Goal: Information Seeking & Learning: Learn about a topic

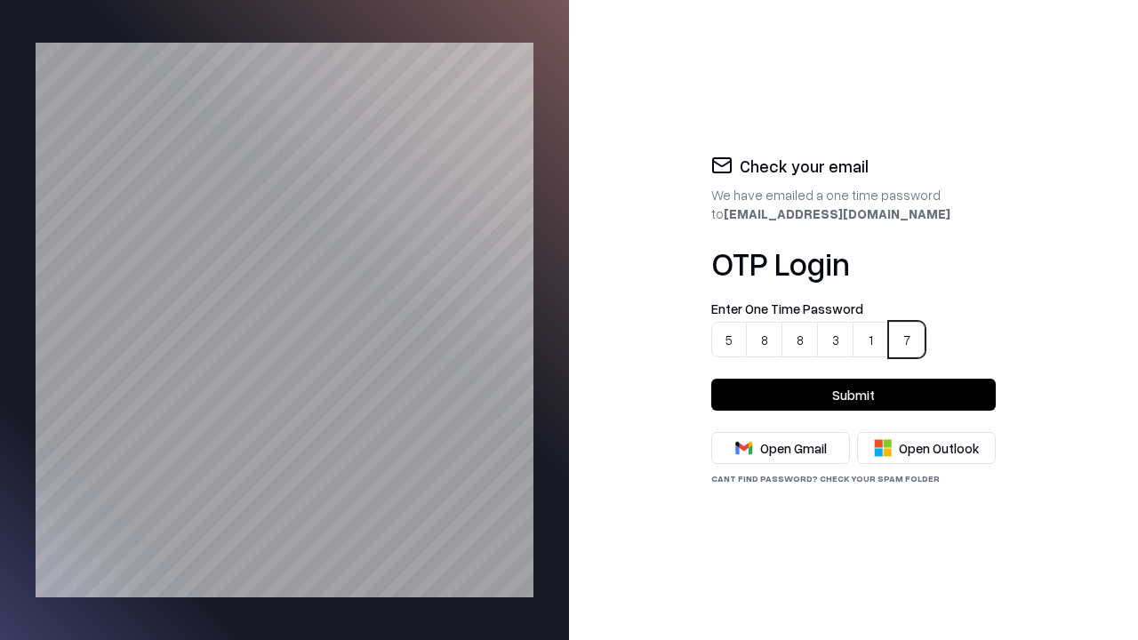
type input "******"
click at [854, 395] on button "Submit" at bounding box center [854, 395] width 285 height 32
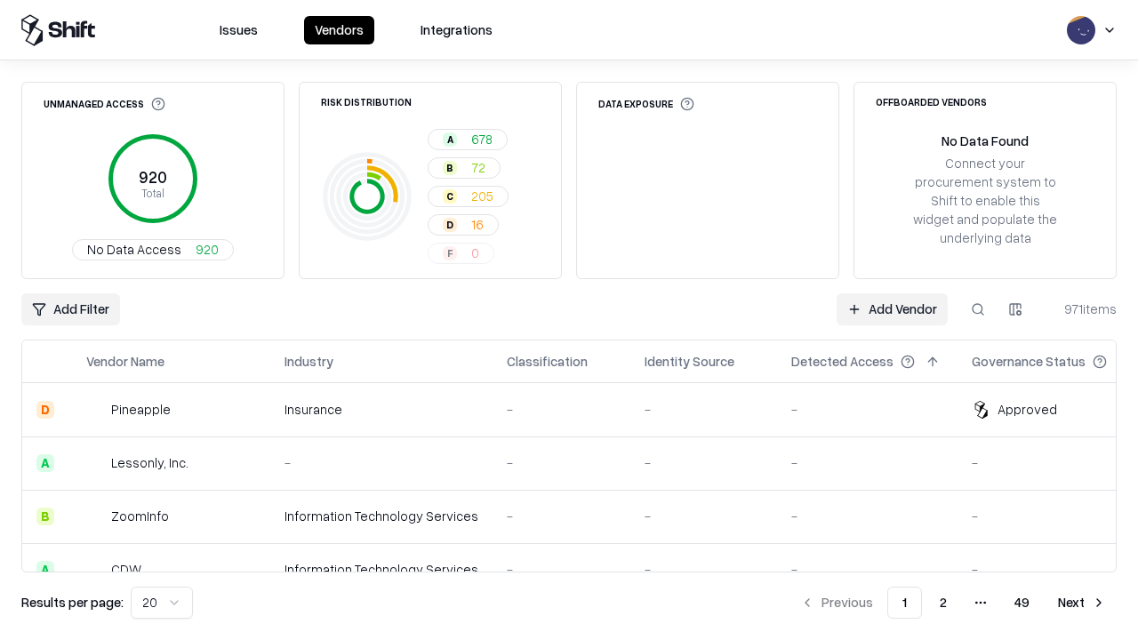
click at [158, 603] on html "Issues Vendors Integrations Unmanaged Access 920 Total No Data Access 920 Risk …" at bounding box center [569, 320] width 1138 height 640
click at [1082, 603] on button "Next" at bounding box center [1082, 603] width 69 height 32
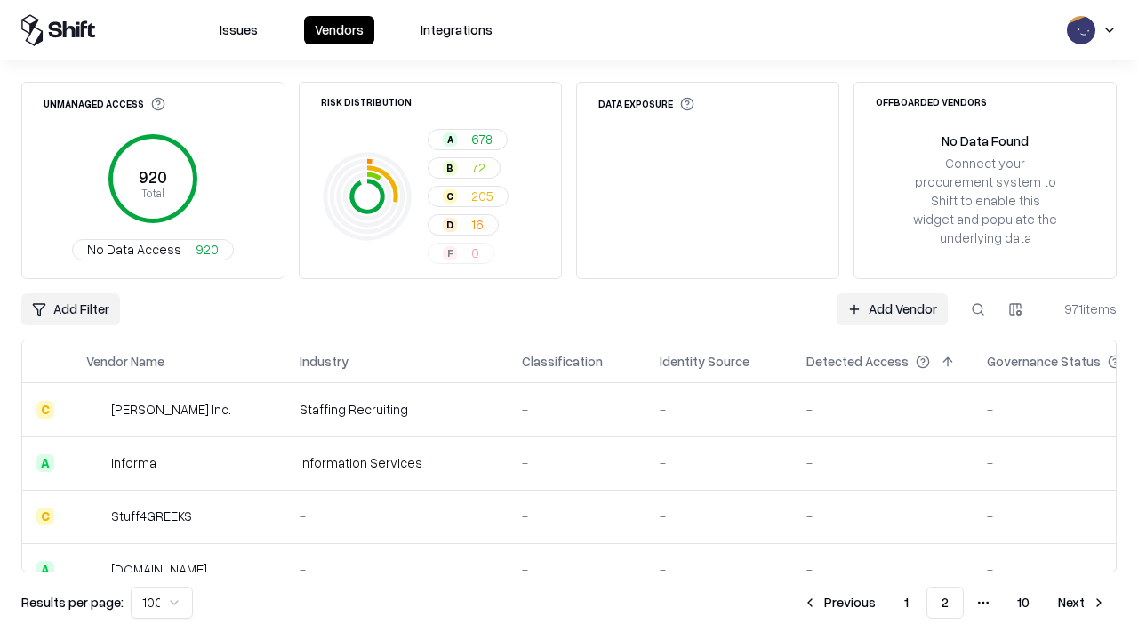
click at [1082, 603] on button "Next" at bounding box center [1082, 603] width 69 height 32
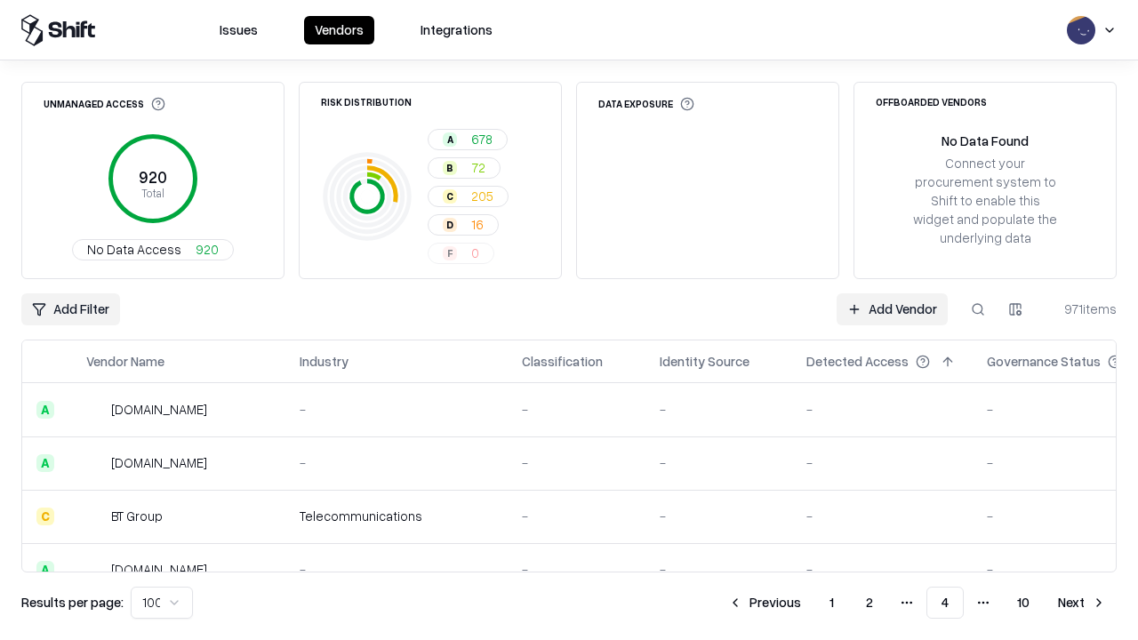
click at [1082, 603] on button "Next" at bounding box center [1082, 603] width 69 height 32
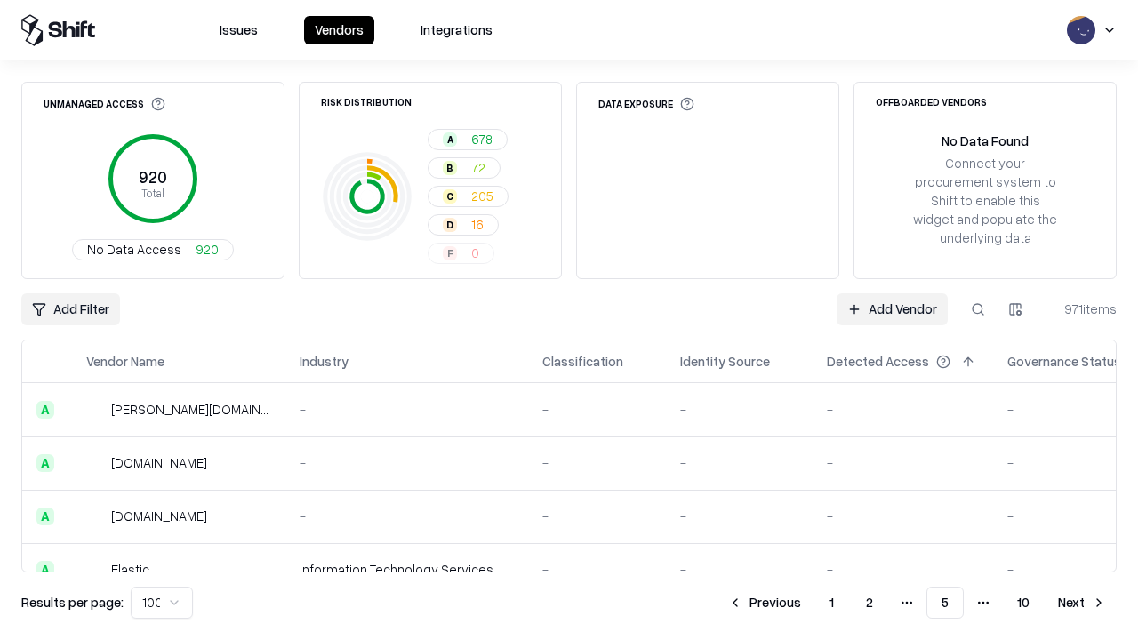
click at [1082, 603] on button "Next" at bounding box center [1082, 603] width 69 height 32
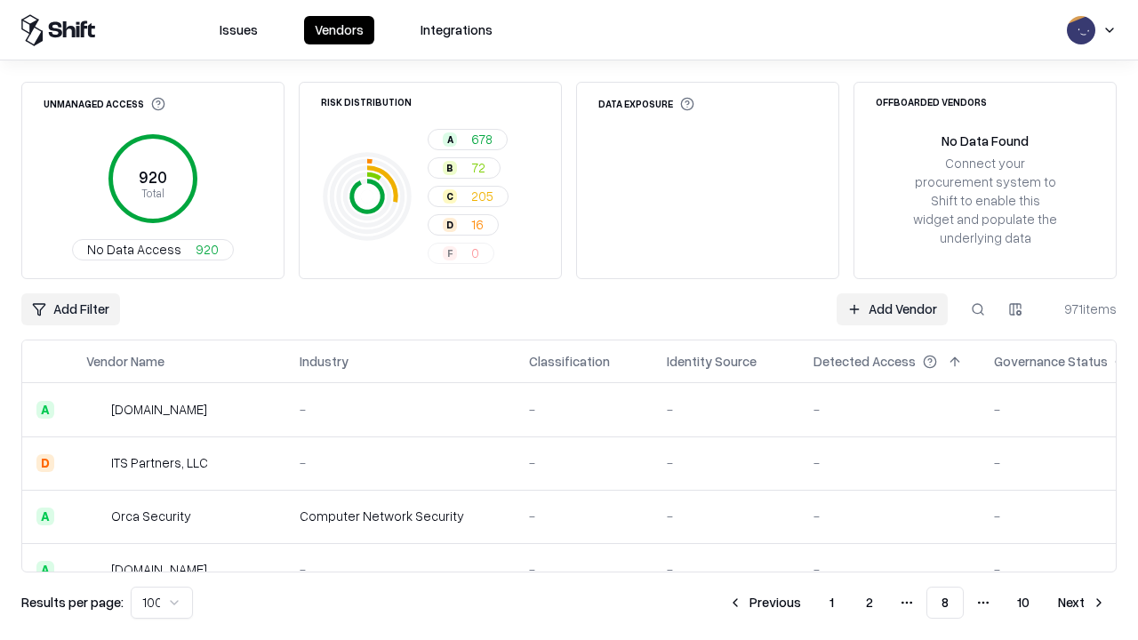
click at [1082, 603] on button "Next" at bounding box center [1082, 603] width 69 height 32
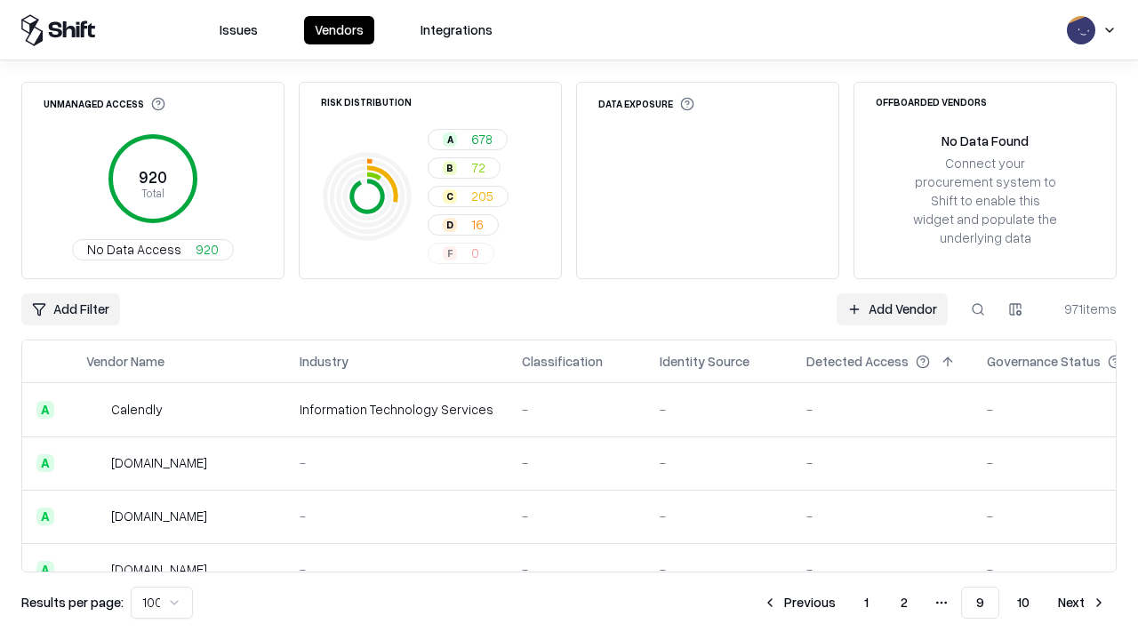
click at [1082, 603] on button "Next" at bounding box center [1082, 603] width 69 height 32
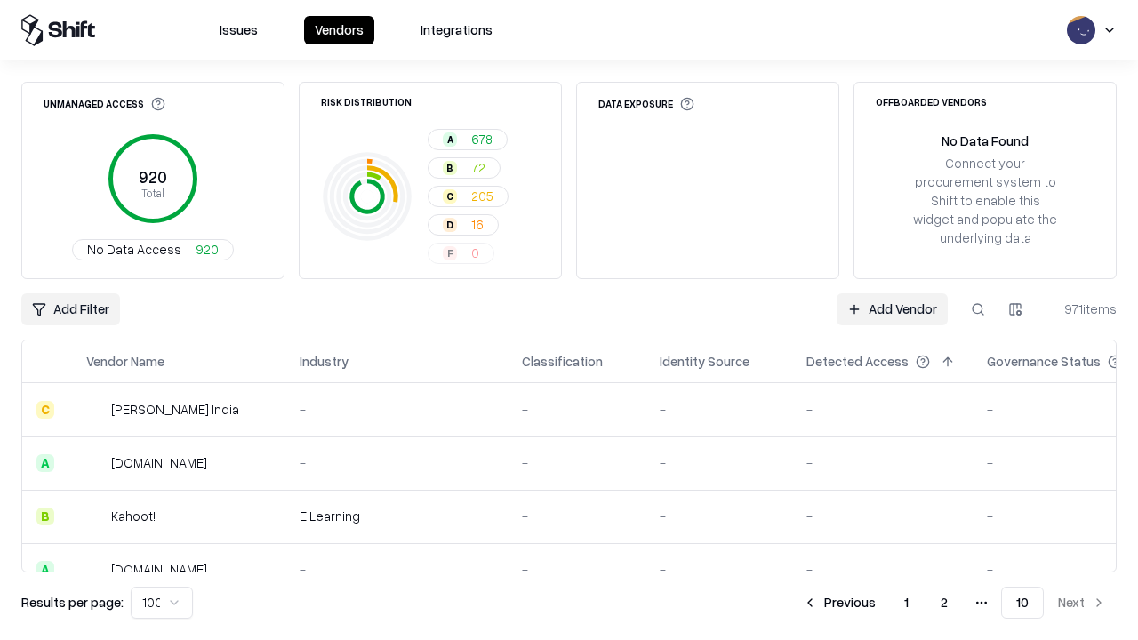
click at [841, 603] on button "Previous" at bounding box center [839, 603] width 94 height 32
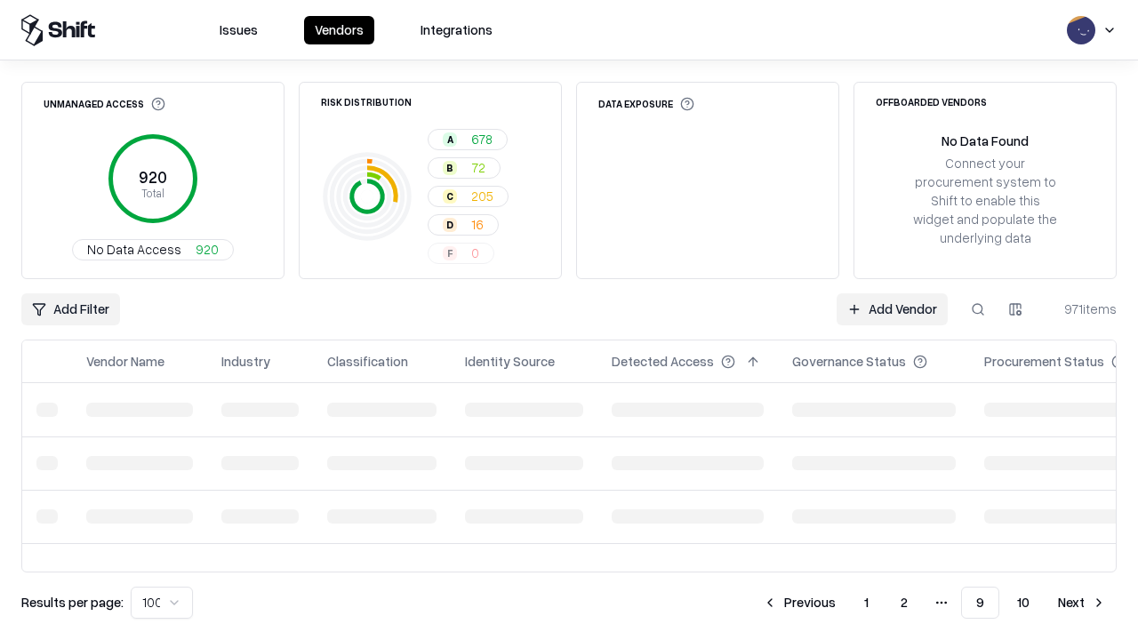
click at [801, 603] on button "Previous" at bounding box center [799, 603] width 94 height 32
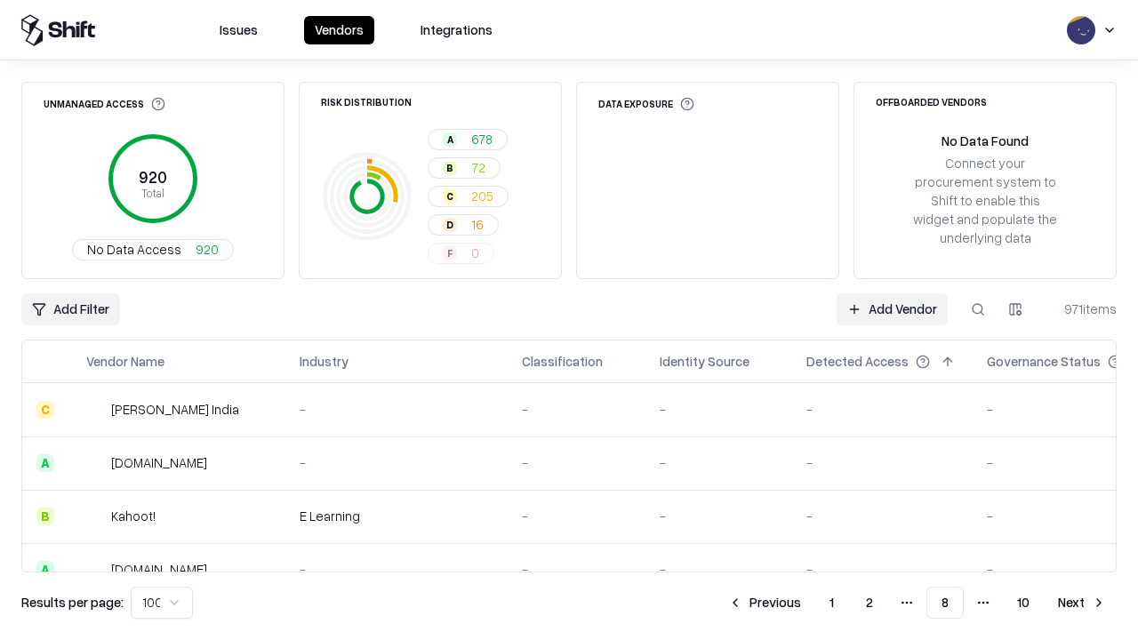
click at [766, 603] on button "Previous" at bounding box center [765, 603] width 94 height 32
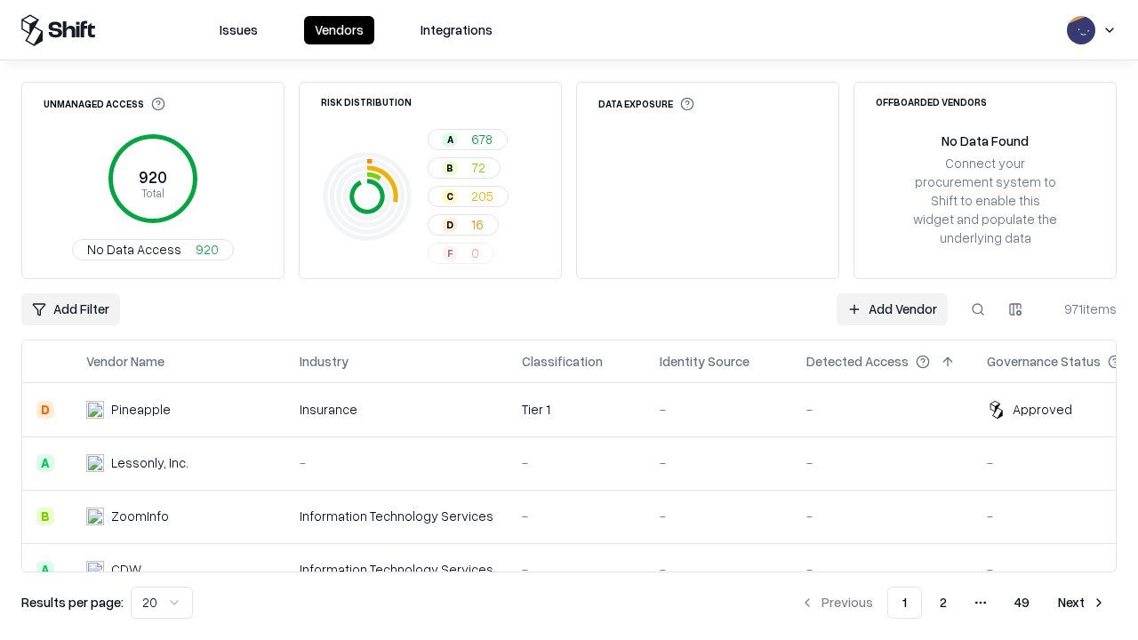
click at [569, 320] on div "Add Filter Add Vendor 971 items" at bounding box center [569, 310] width 1096 height 32
click at [69, 310] on html "Issues Vendors Integrations Unmanaged Access 920 Total No Data Access 920 Risk …" at bounding box center [569, 320] width 1138 height 640
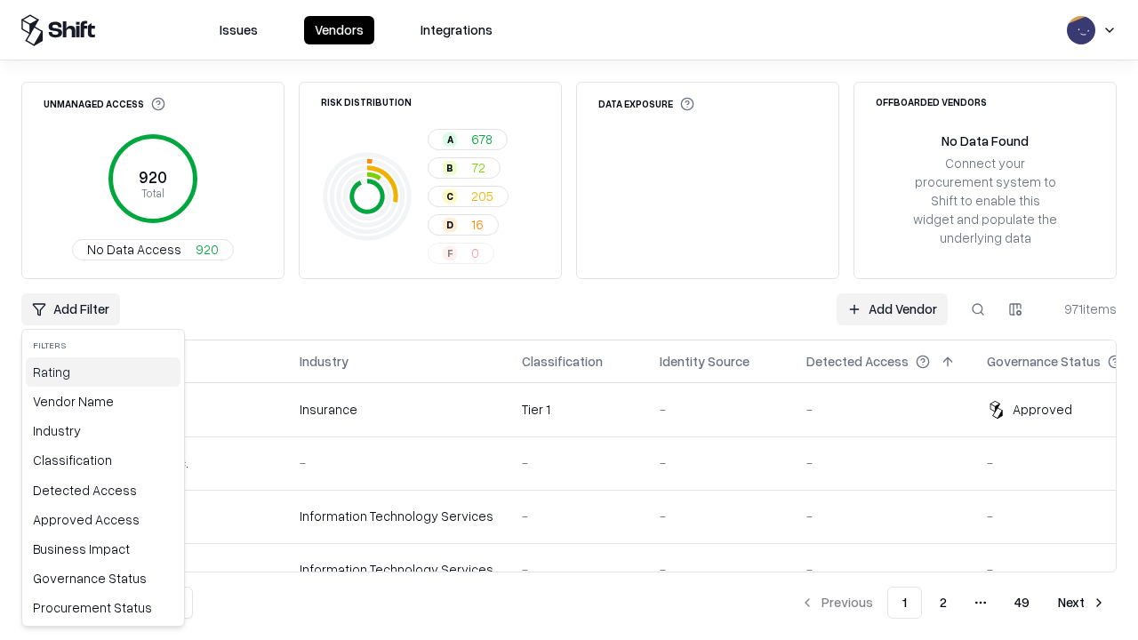
click at [99, 372] on div "Rating" at bounding box center [103, 372] width 155 height 29
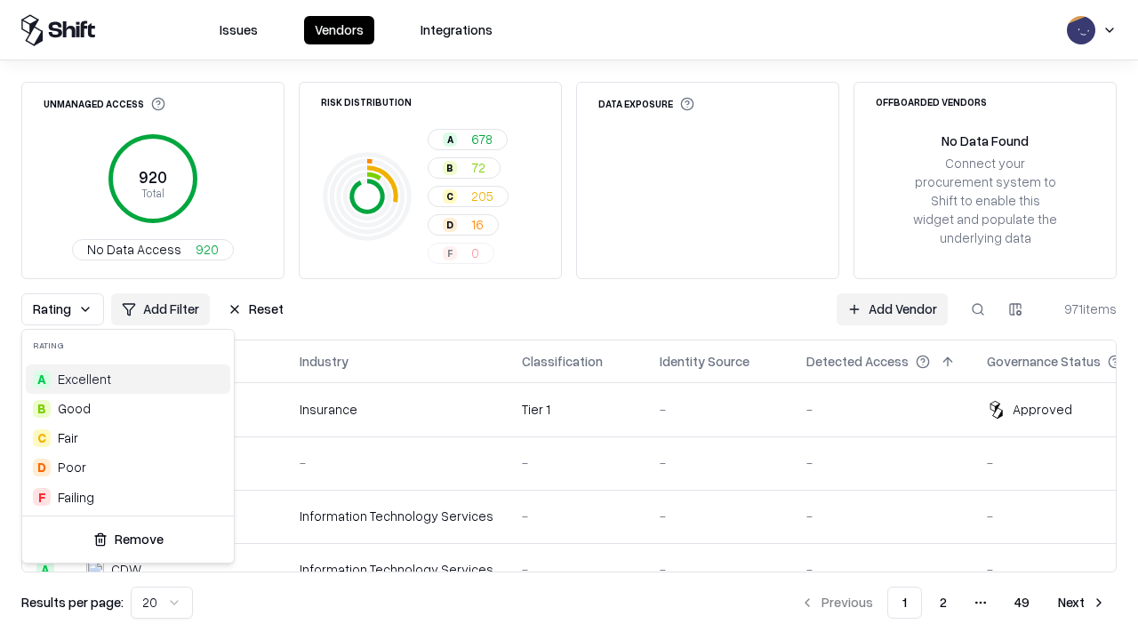
click at [569, 320] on html "Issues Vendors Integrations Unmanaged Access 920 Total No Data Access 920 Risk …" at bounding box center [569, 320] width 1138 height 640
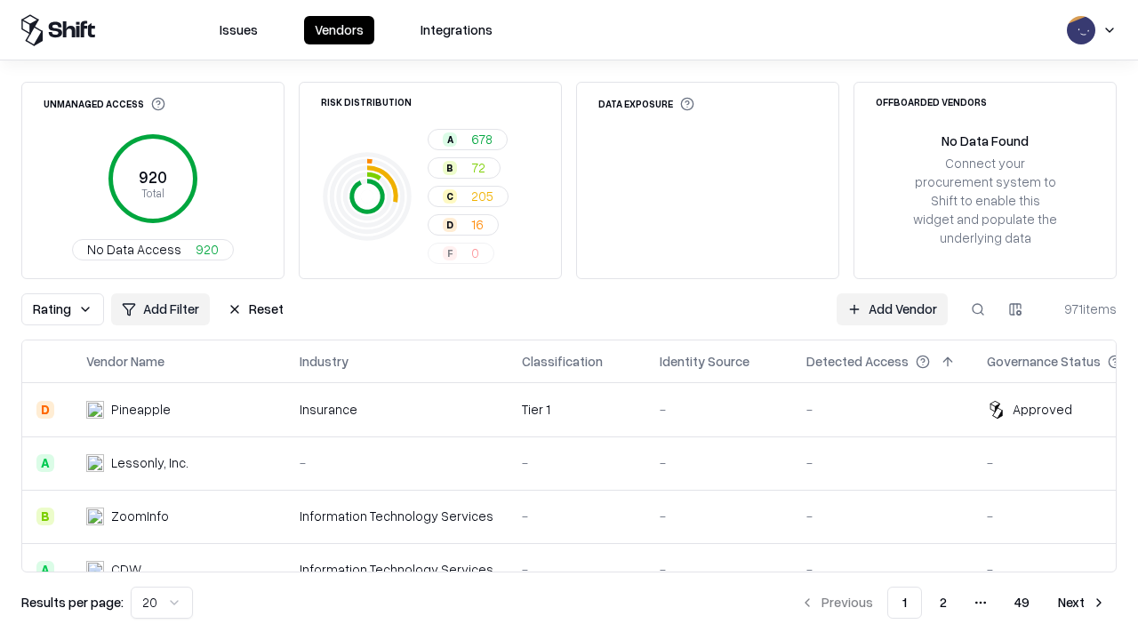
click at [251, 310] on button "Reset" at bounding box center [255, 310] width 77 height 32
click at [569, 320] on div "Rating Add Filter Reset Add Vendor 971 items" at bounding box center [569, 310] width 1096 height 32
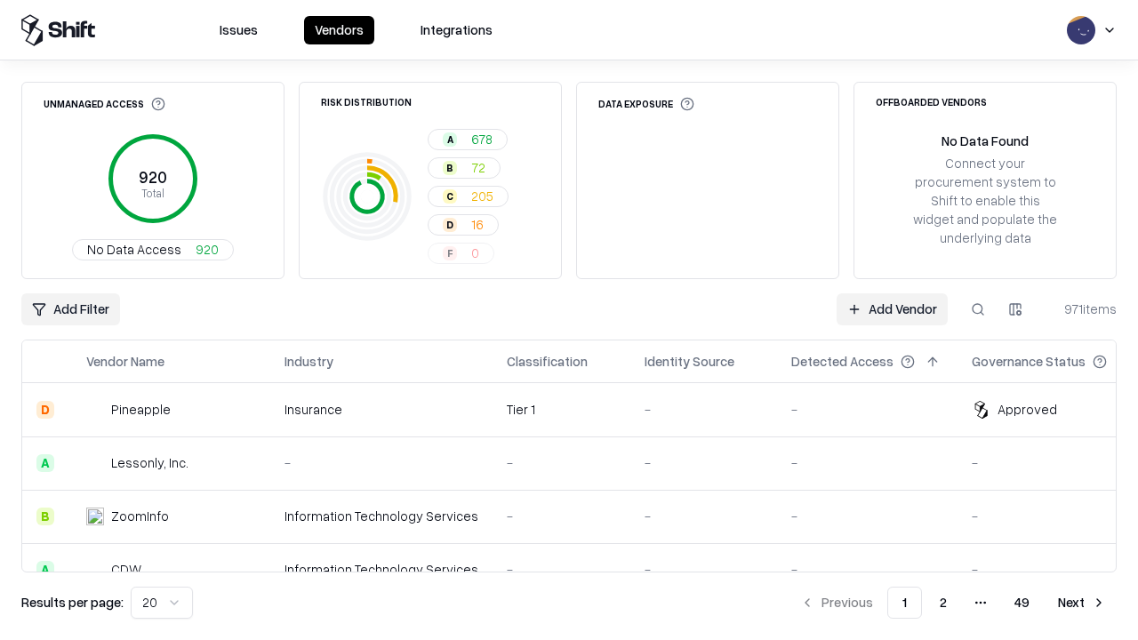
click at [69, 310] on html "Issues Vendors Integrations Unmanaged Access 920 Total No Data Access 920 Risk …" at bounding box center [569, 320] width 1138 height 640
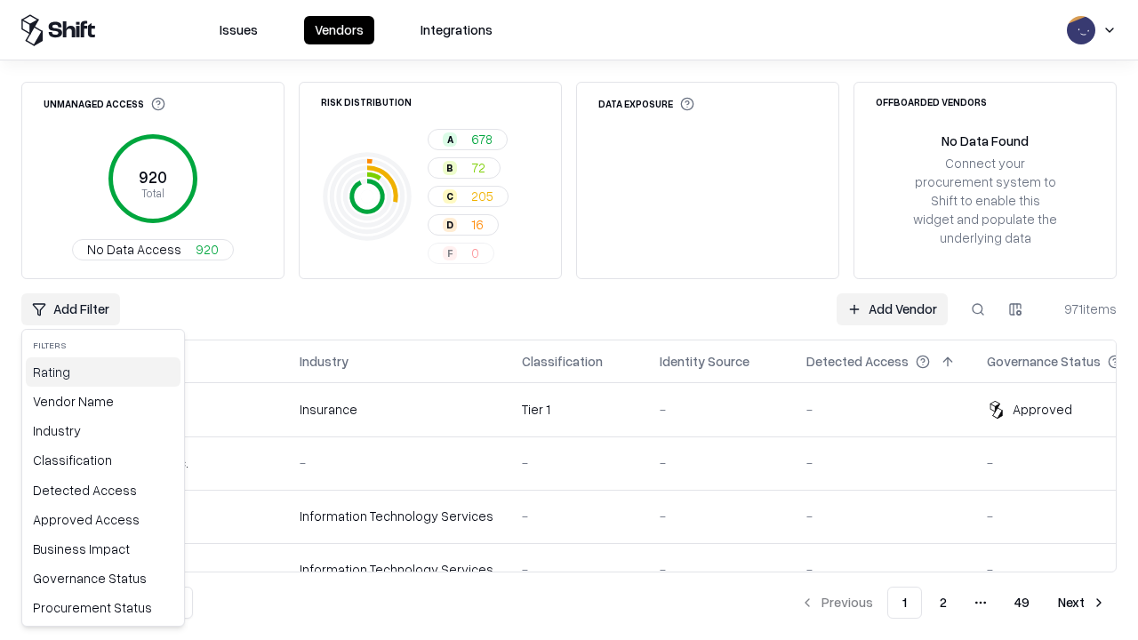
click at [99, 372] on div "Rating" at bounding box center [103, 372] width 155 height 29
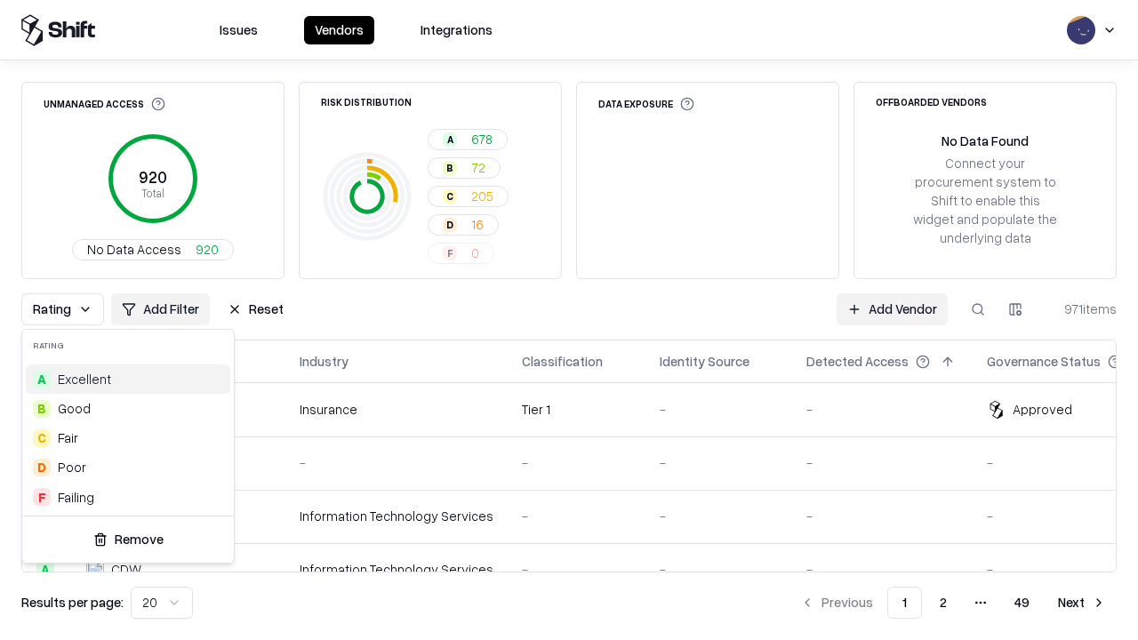
click at [125, 497] on div "F Failing" at bounding box center [128, 497] width 205 height 29
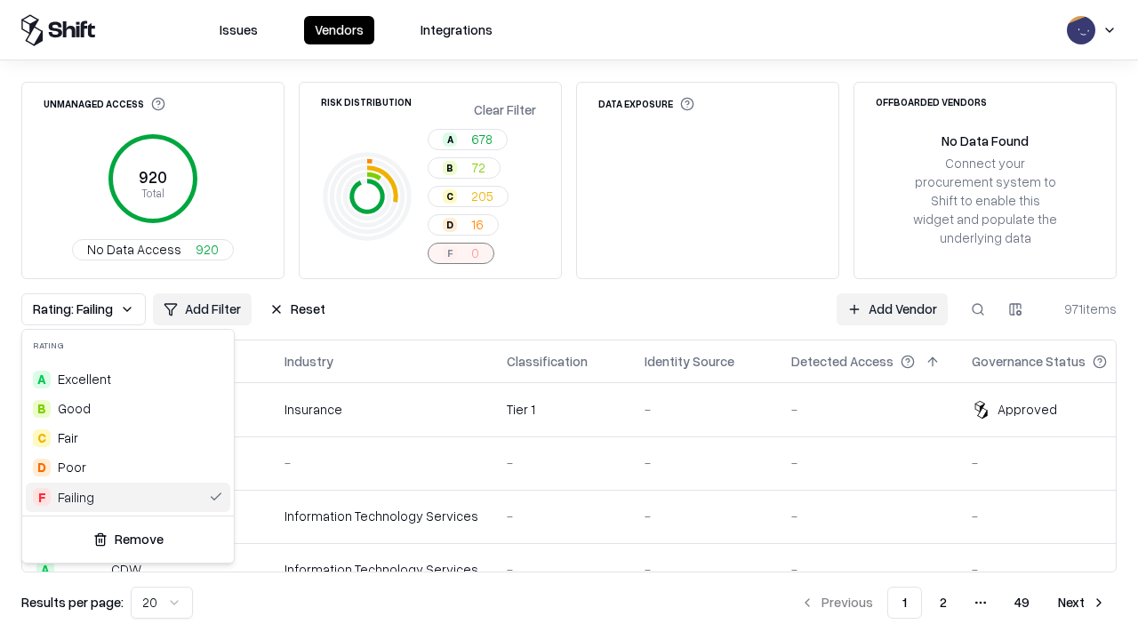
scroll to position [0, 4]
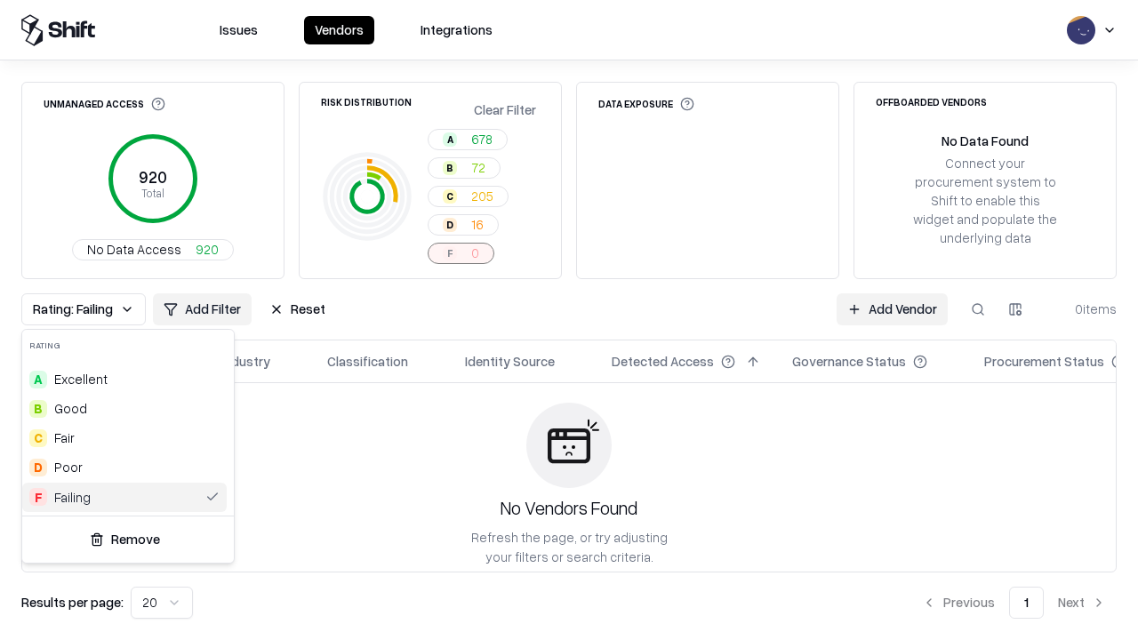
click at [569, 320] on html "Issues Vendors Integrations Unmanaged Access 920 Total No Data Access 920 Risk …" at bounding box center [569, 320] width 1138 height 640
click at [292, 310] on button "Reset" at bounding box center [297, 310] width 77 height 32
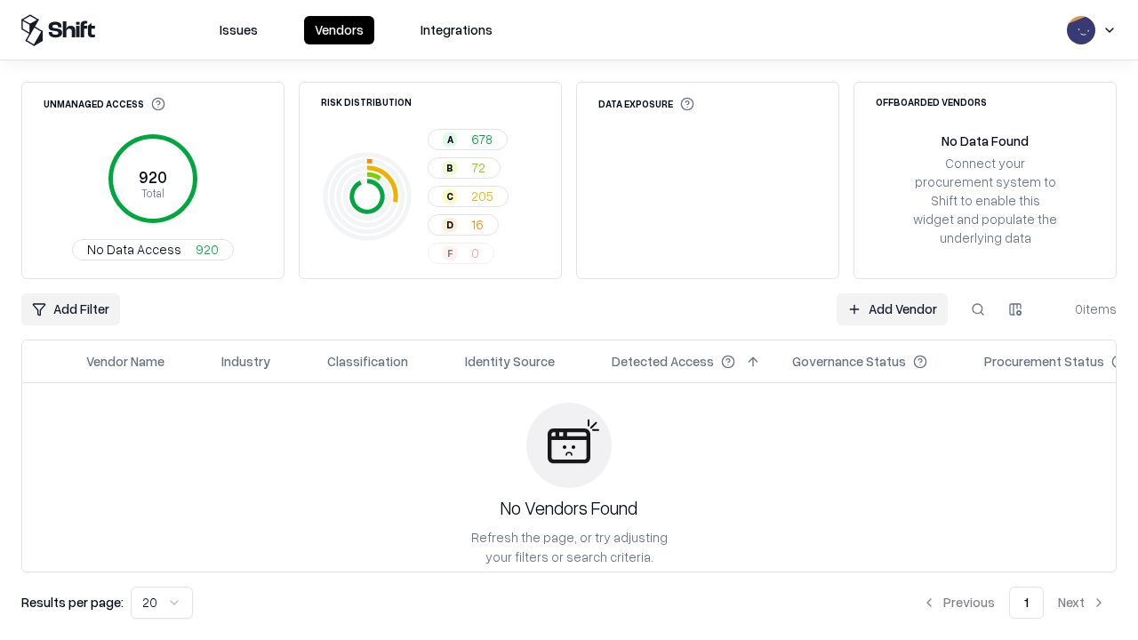
click at [569, 320] on div "Add Filter Add Vendor 0 items" at bounding box center [569, 310] width 1096 height 32
click at [69, 310] on html "Issues Vendors Integrations Unmanaged Access 920 Total No Data Access 920 Risk …" at bounding box center [569, 320] width 1138 height 640
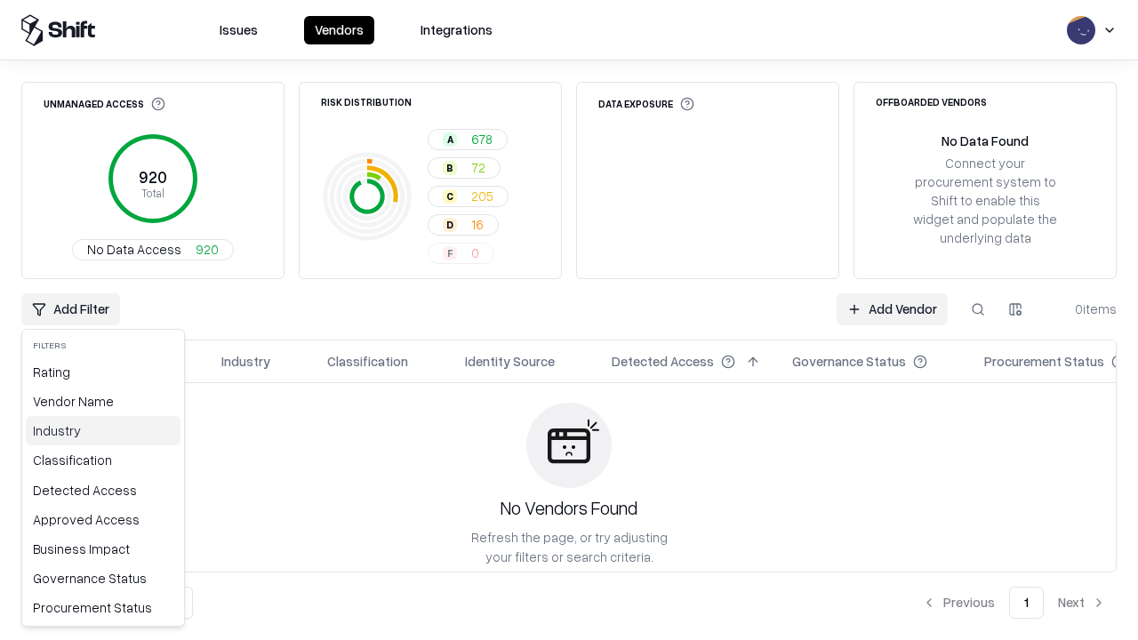
click at [99, 430] on div "Industry" at bounding box center [103, 430] width 155 height 29
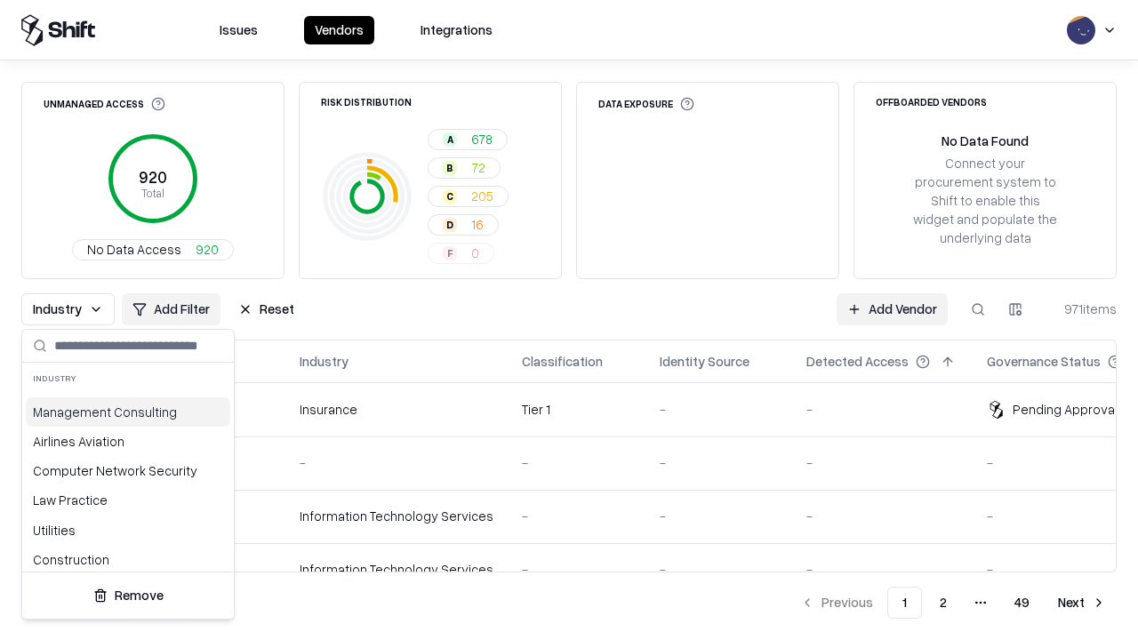
click at [569, 320] on html "Issues Vendors Integrations Unmanaged Access 920 Total No Data Access 920 Risk …" at bounding box center [569, 320] width 1138 height 640
click at [261, 310] on button "Reset" at bounding box center [266, 310] width 77 height 32
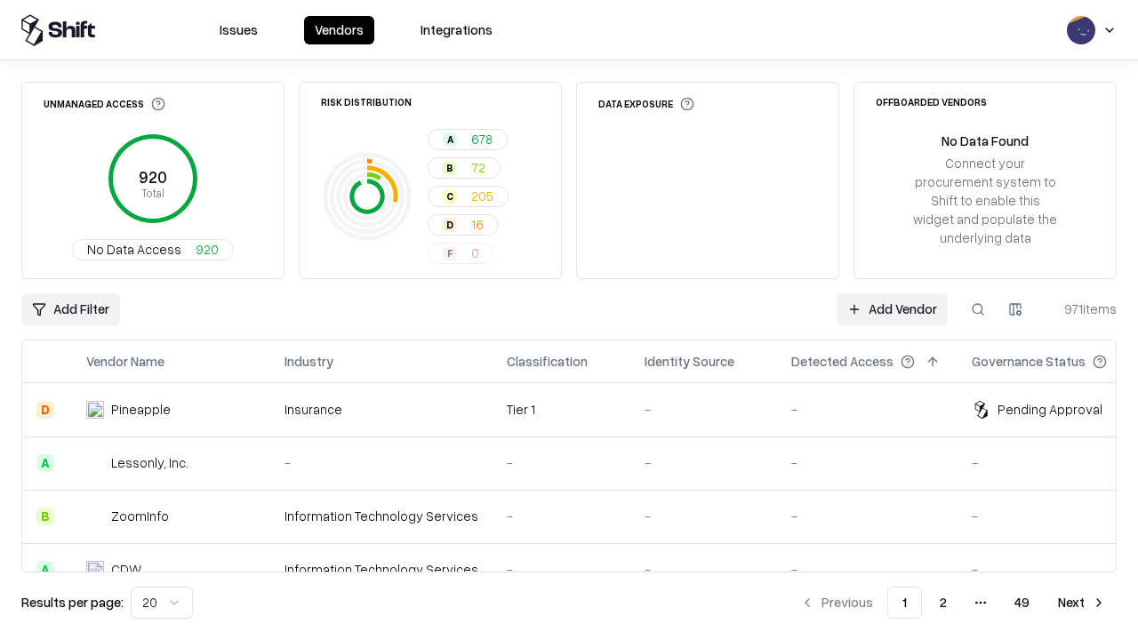
click at [569, 320] on div "Add Filter Add Vendor 971 items" at bounding box center [569, 310] width 1096 height 32
click at [69, 310] on html "Issues Vendors Integrations Unmanaged Access 920 Total No Data Access 920 Risk …" at bounding box center [569, 320] width 1138 height 640
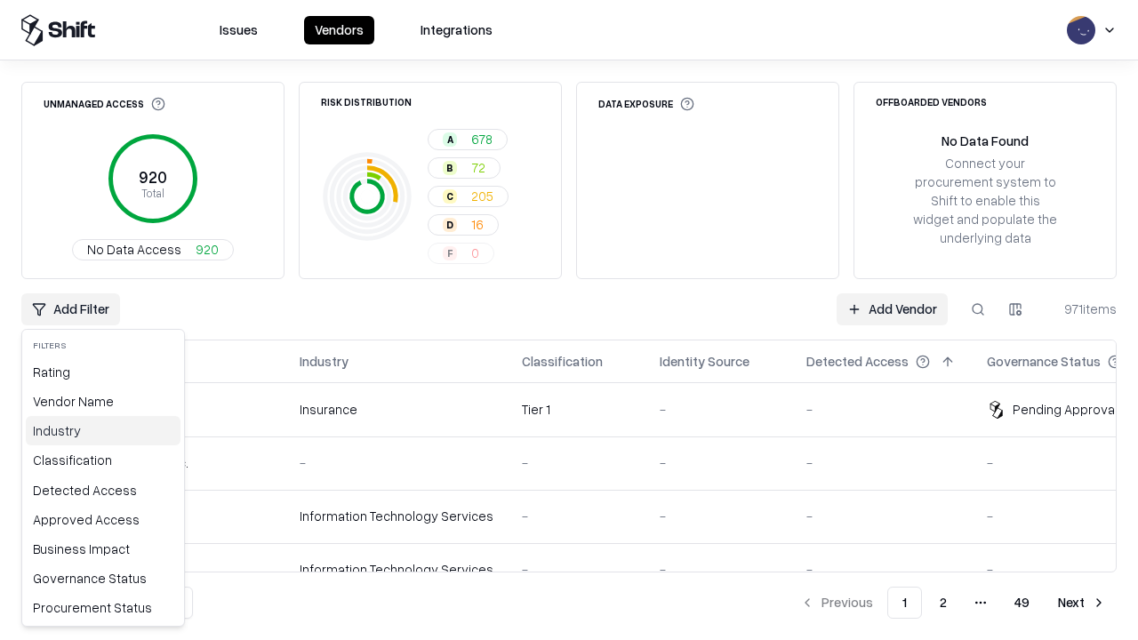
click at [99, 430] on div "Industry" at bounding box center [103, 430] width 155 height 29
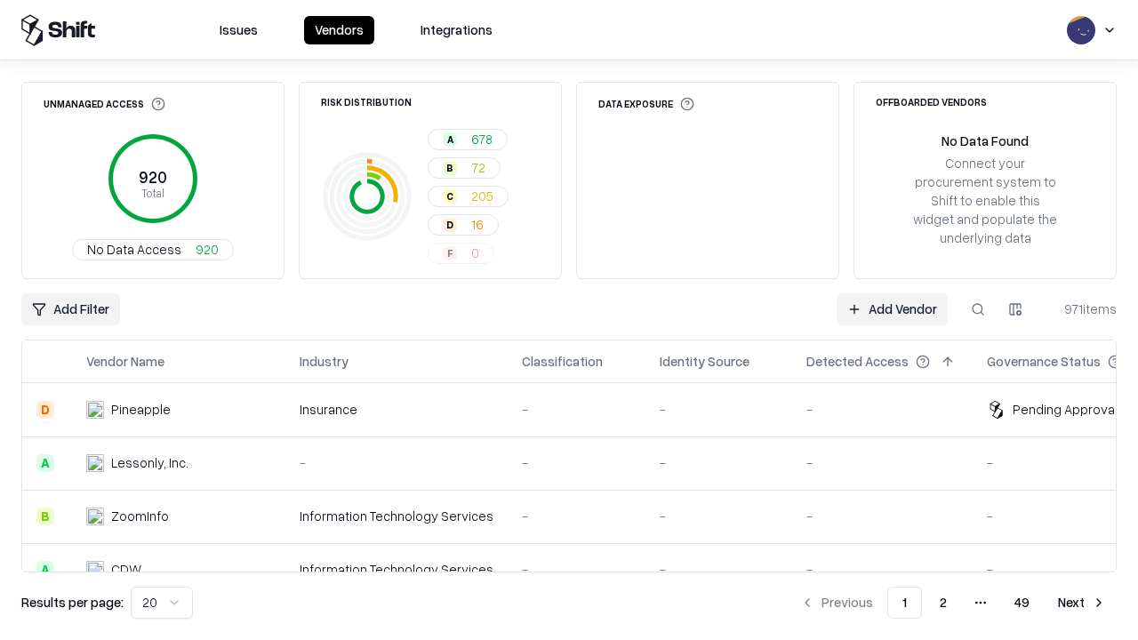
click at [1016, 310] on html "Issues Vendors Integrations Unmanaged Access 920 Total No Data Access 920 Risk …" at bounding box center [569, 320] width 1138 height 640
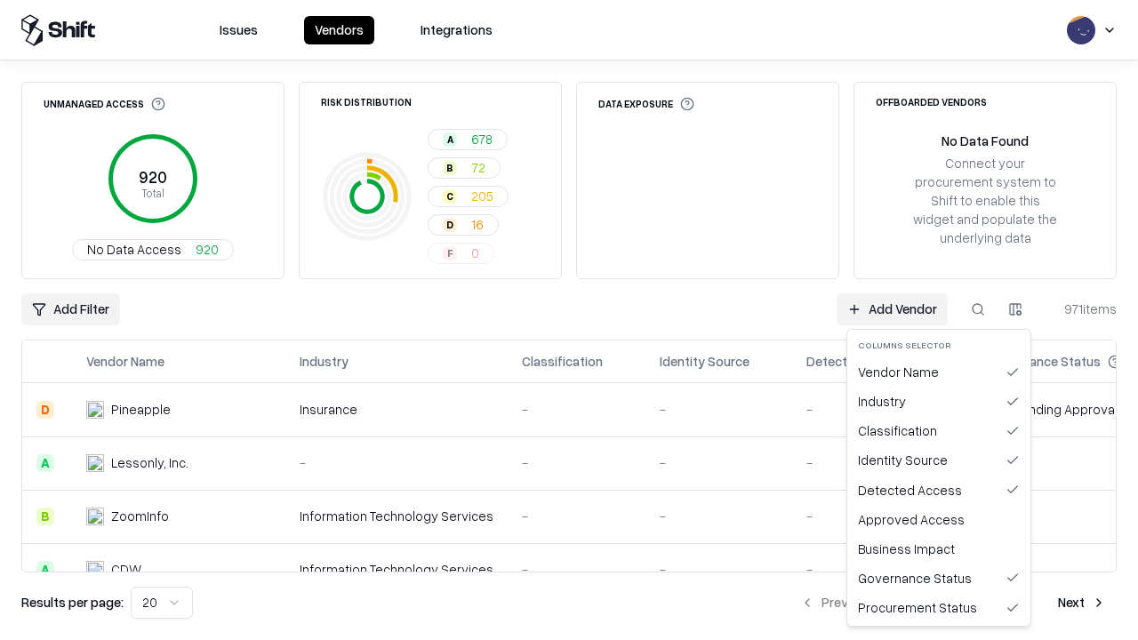
click at [569, 320] on html "Issues Vendors Integrations Unmanaged Access 920 Total No Data Access 920 Risk …" at bounding box center [569, 320] width 1138 height 640
click at [1016, 310] on button "button" at bounding box center [1016, 310] width 32 height 32
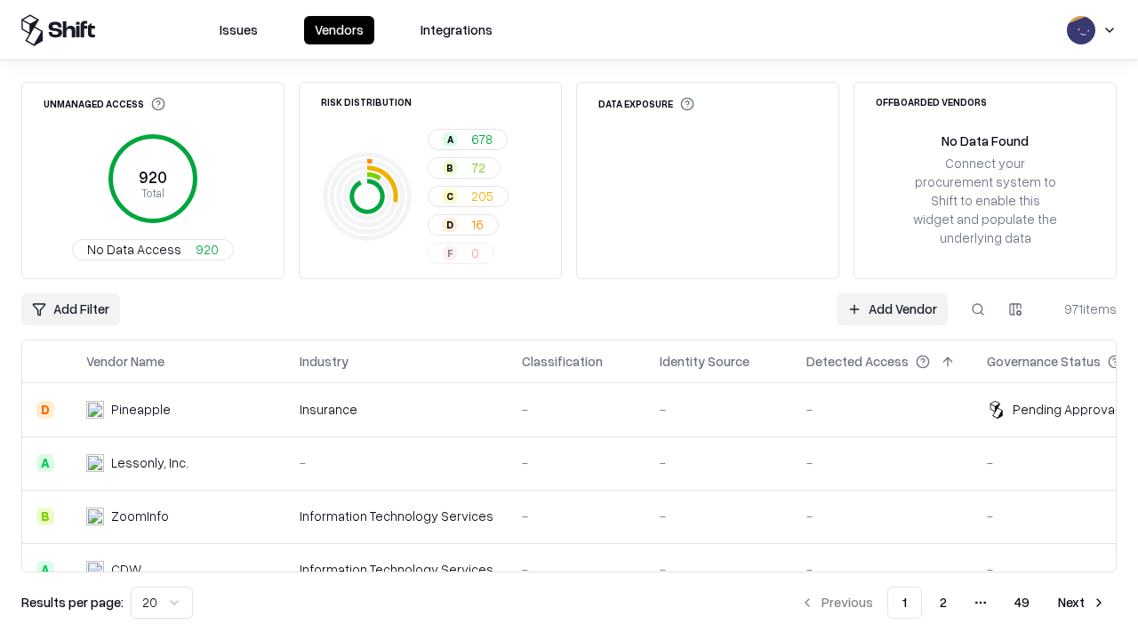
click at [1016, 310] on html "Issues Vendors Integrations Unmanaged Access 920 Total No Data Access 920 Risk …" at bounding box center [569, 320] width 1138 height 640
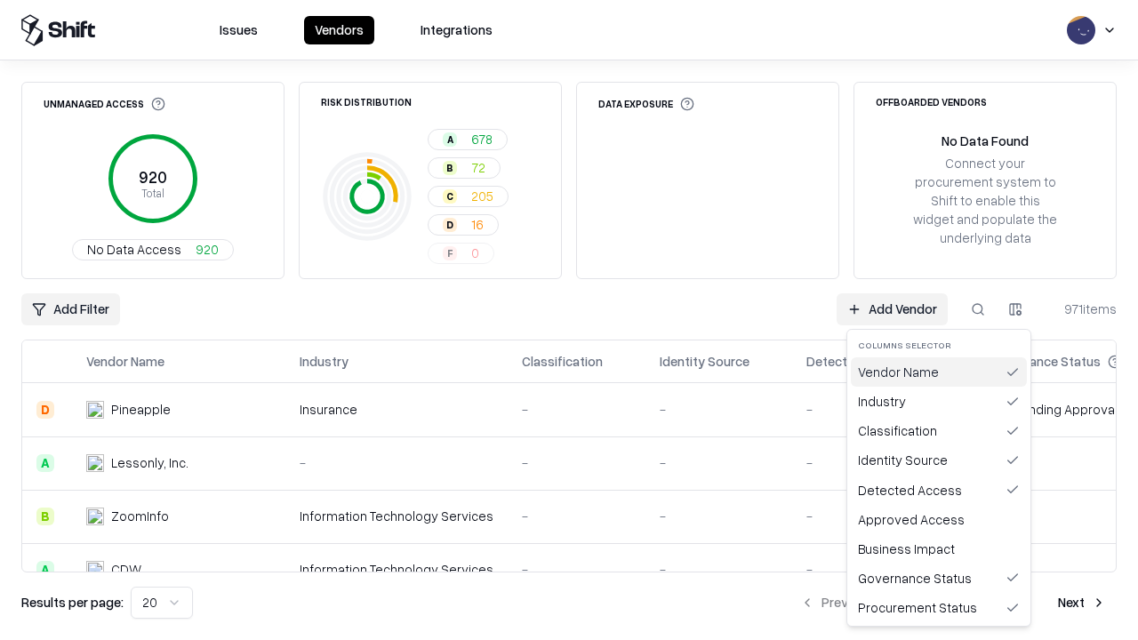
click at [939, 372] on div "Vendor Name" at bounding box center [939, 372] width 176 height 29
click at [1016, 310] on html "Issues Vendors Integrations Unmanaged Access 920 Total No Data Access 920 Risk …" at bounding box center [569, 320] width 1138 height 640
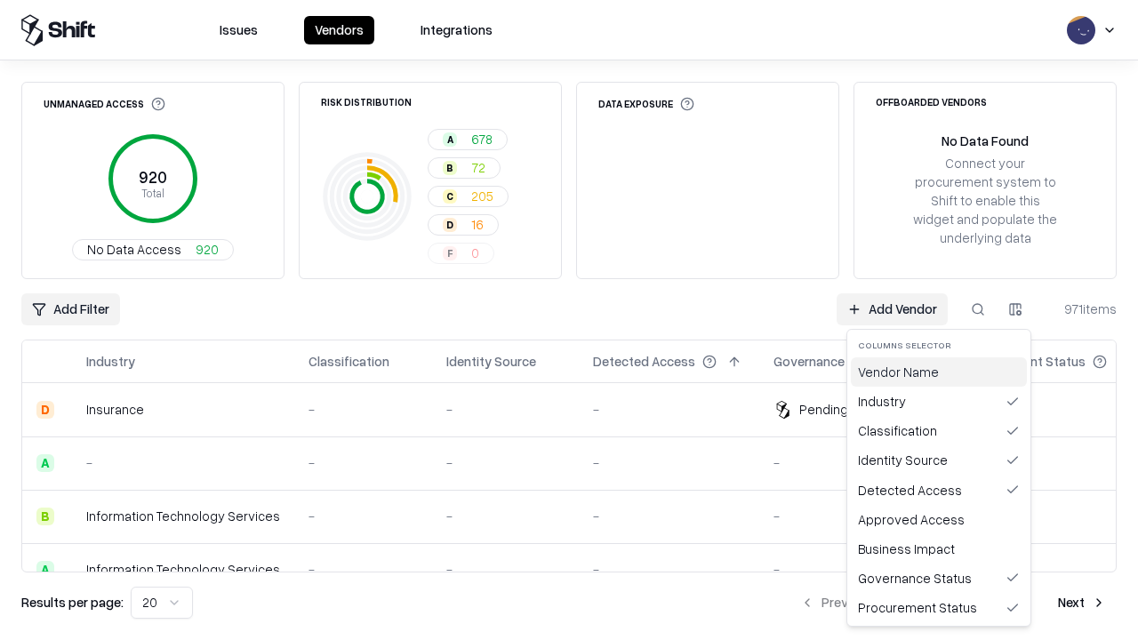
click at [939, 372] on div "Vendor Name" at bounding box center [939, 372] width 176 height 29
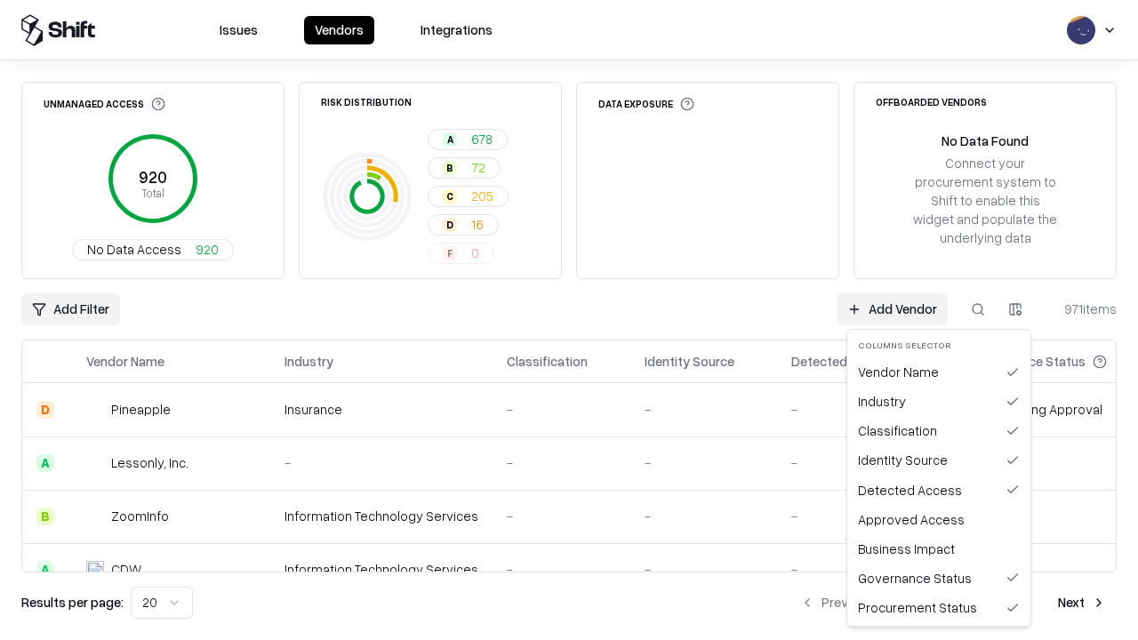
click at [1016, 310] on html "Issues Vendors Integrations Unmanaged Access 920 Total No Data Access 920 Risk …" at bounding box center [569, 320] width 1138 height 640
click at [939, 401] on div "Industry" at bounding box center [939, 401] width 176 height 29
click at [1016, 310] on html "Issues Vendors Integrations Unmanaged Access 920 Total No Data Access 920 Risk …" at bounding box center [569, 320] width 1138 height 640
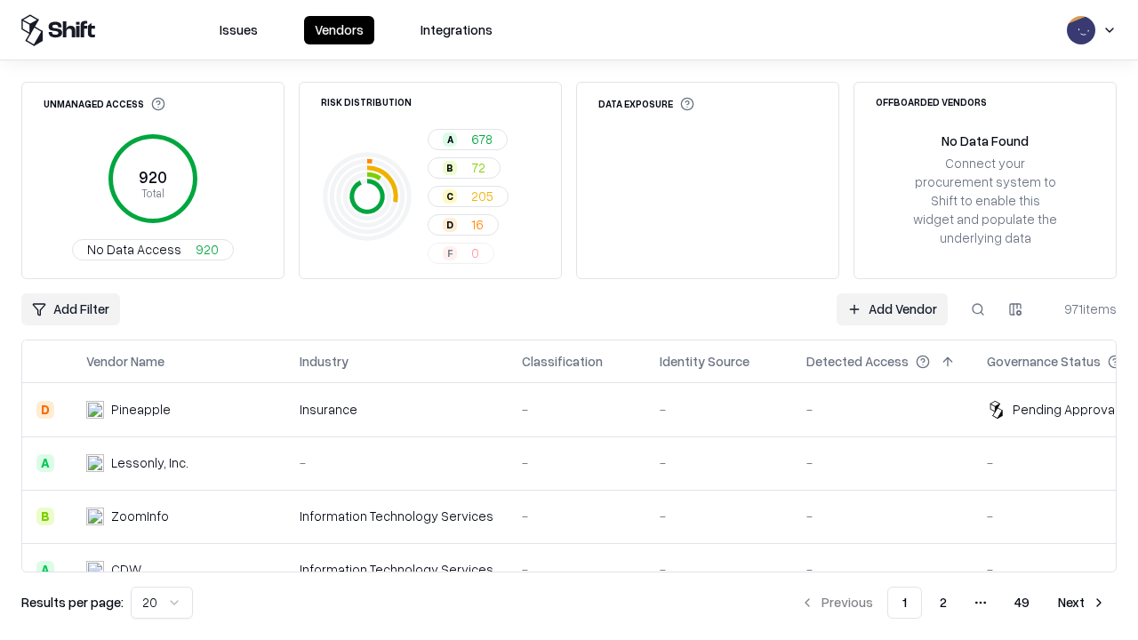
click at [158, 603] on html "Issues Vendors Integrations Unmanaged Access 920 Total No Data Access 920 Risk …" at bounding box center [569, 320] width 1138 height 640
click at [1082, 603] on button "Next" at bounding box center [1082, 603] width 69 height 32
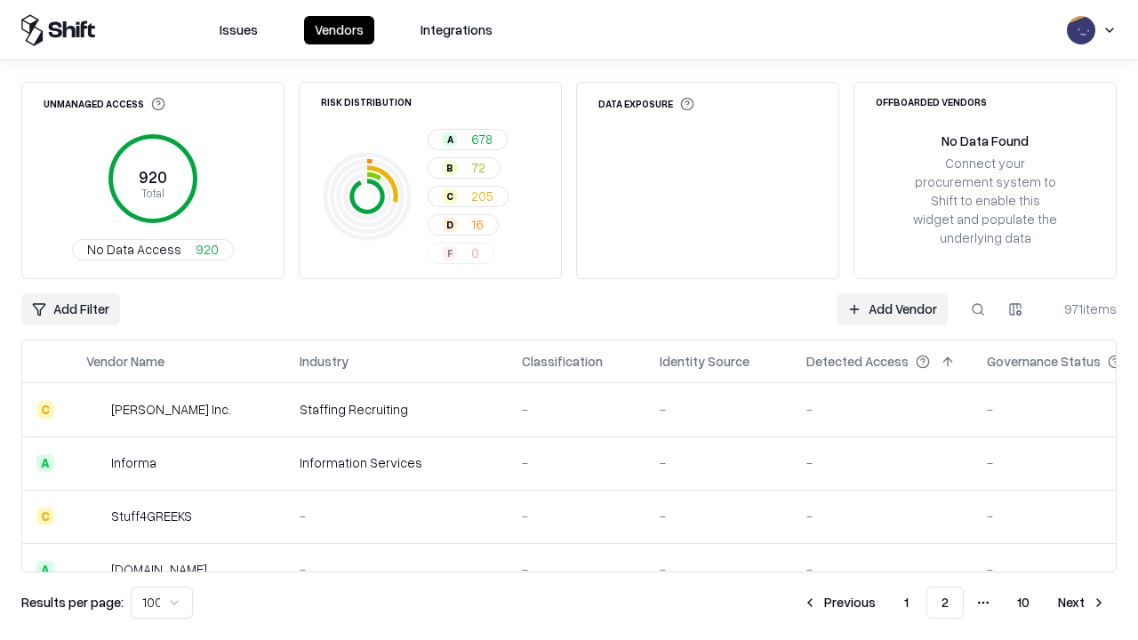
click at [1082, 603] on button "Next" at bounding box center [1082, 603] width 69 height 32
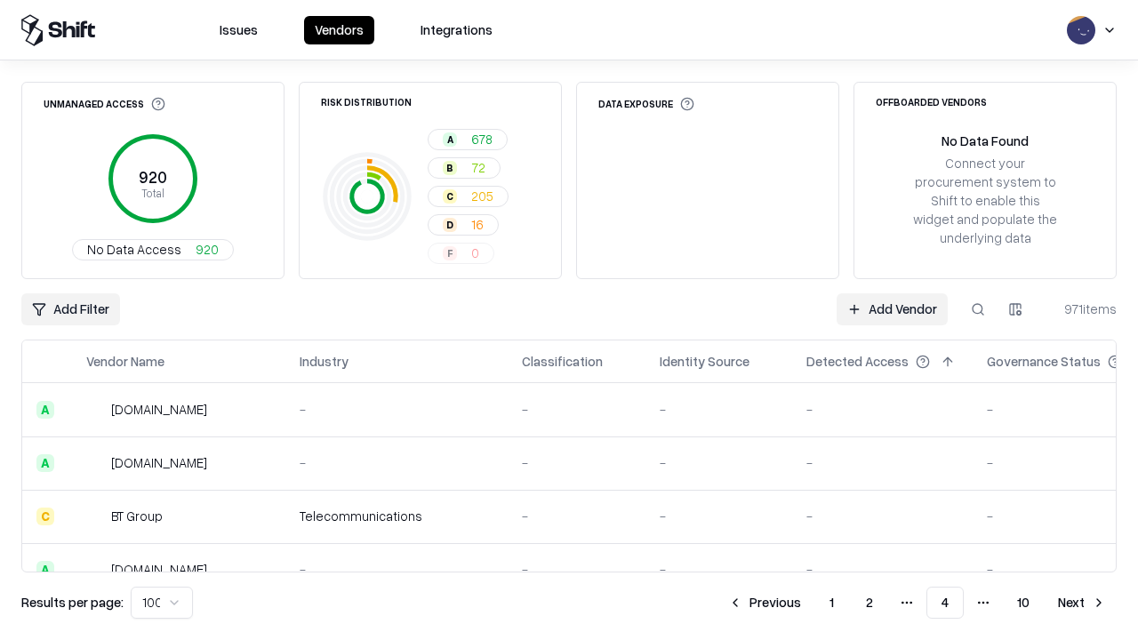
click at [1082, 603] on button "Next" at bounding box center [1082, 603] width 69 height 32
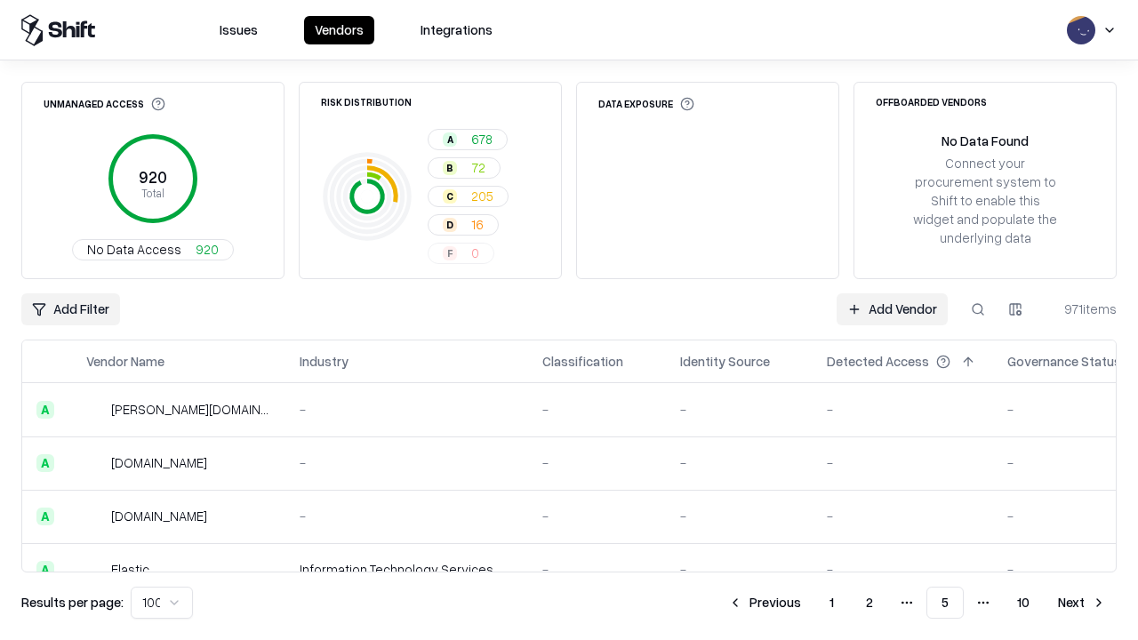
click at [1082, 603] on button "Next" at bounding box center [1082, 603] width 69 height 32
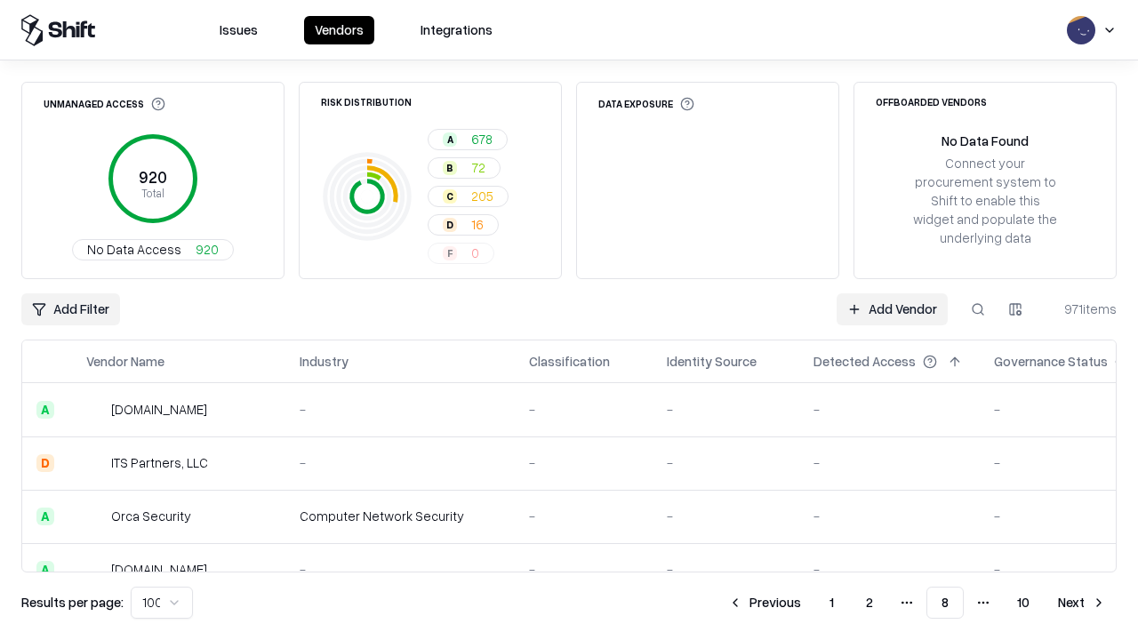
click at [1082, 603] on button "Next" at bounding box center [1082, 603] width 69 height 32
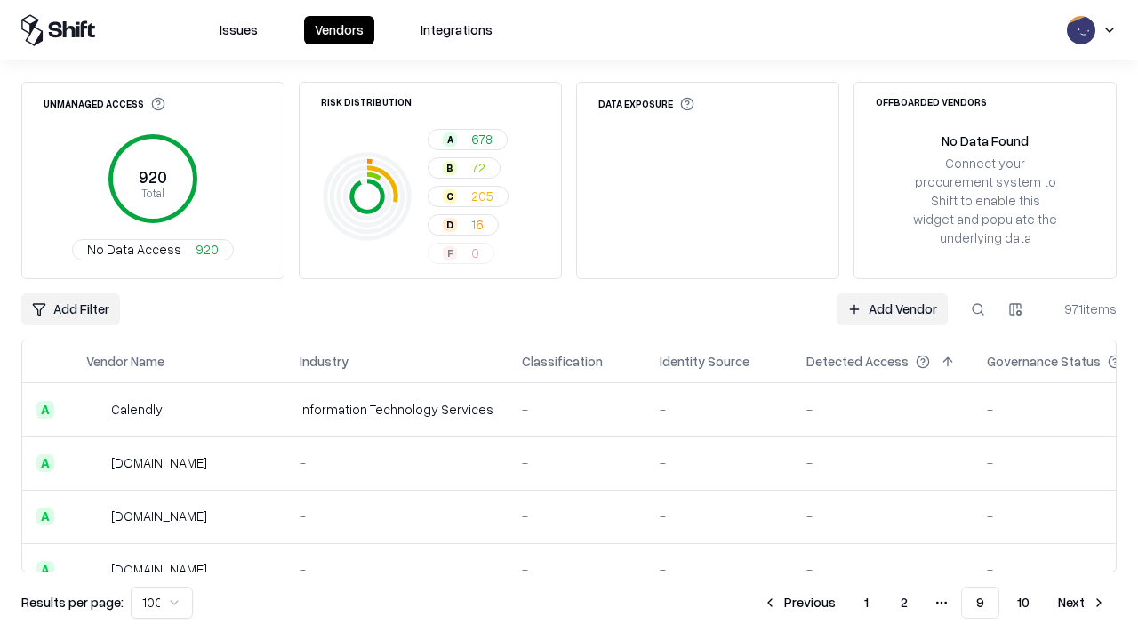
click at [1082, 603] on button "Next" at bounding box center [1082, 603] width 69 height 32
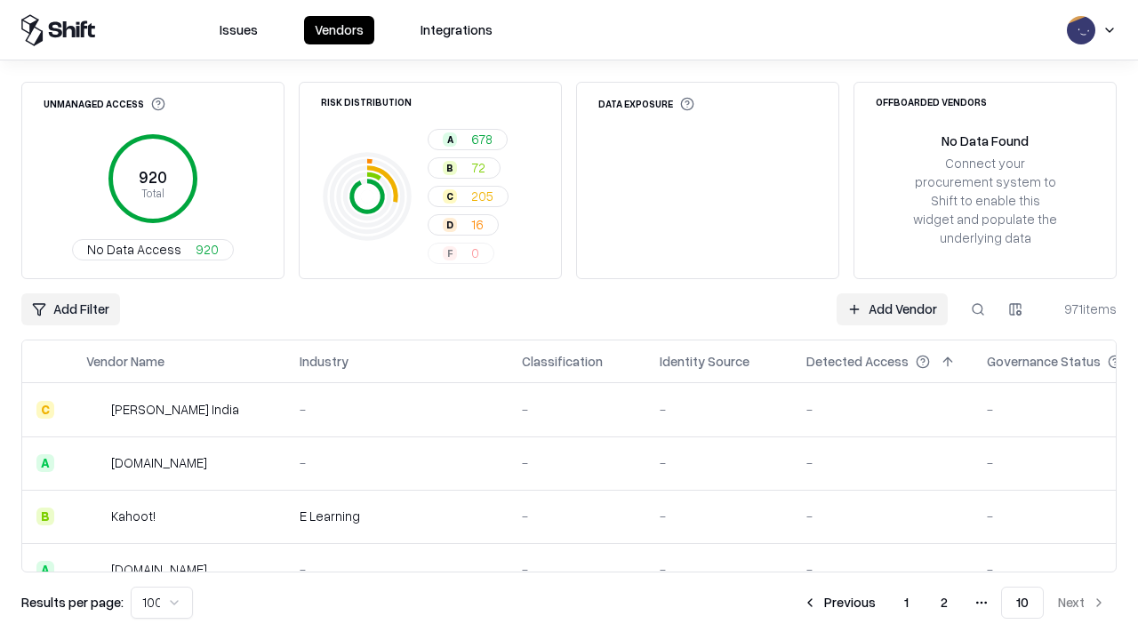
click at [841, 603] on button "Previous" at bounding box center [839, 603] width 94 height 32
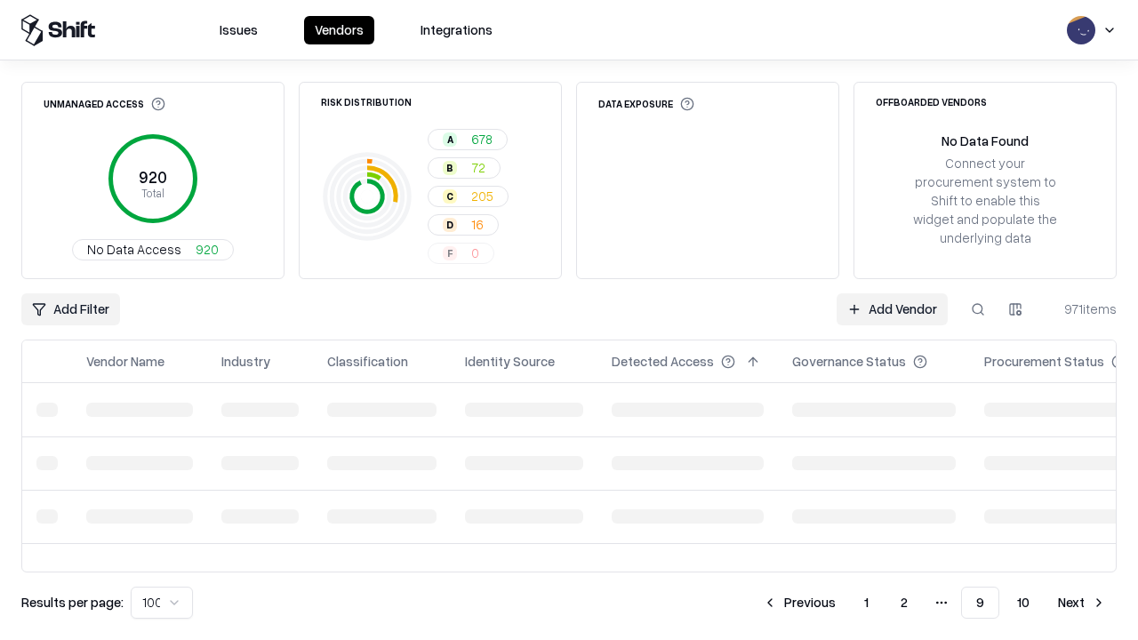
click at [801, 603] on button "Previous" at bounding box center [799, 603] width 94 height 32
click at [766, 603] on button "Previous" at bounding box center [799, 603] width 94 height 32
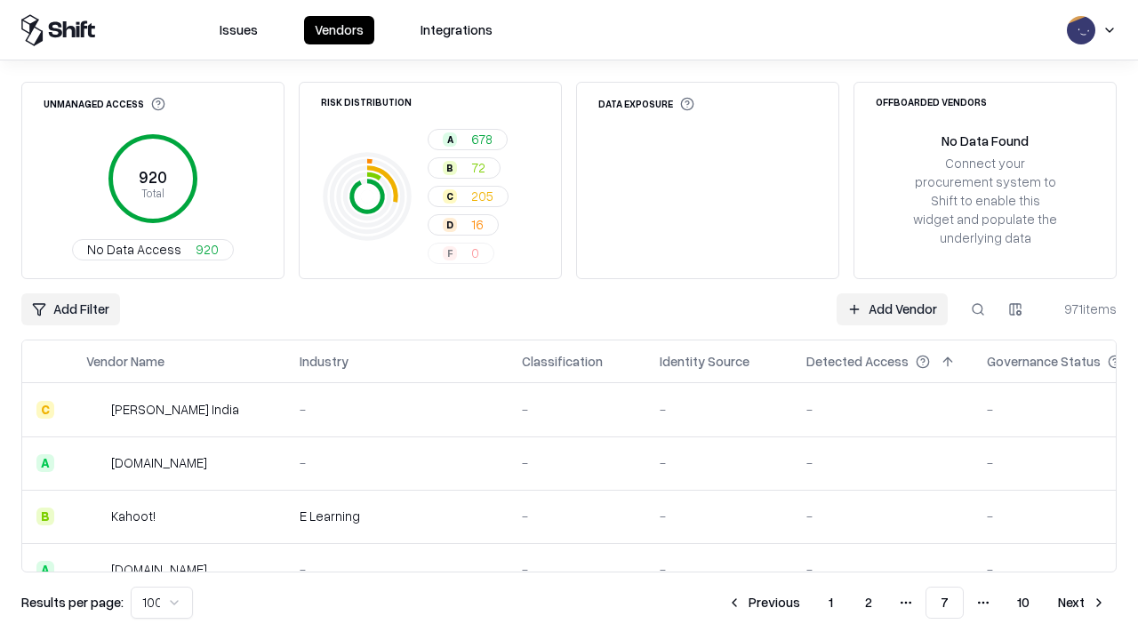
click at [766, 603] on button "Previous" at bounding box center [764, 603] width 94 height 32
click at [766, 603] on button "Previous" at bounding box center [765, 603] width 94 height 32
click at [801, 603] on button "Previous" at bounding box center [765, 603] width 94 height 32
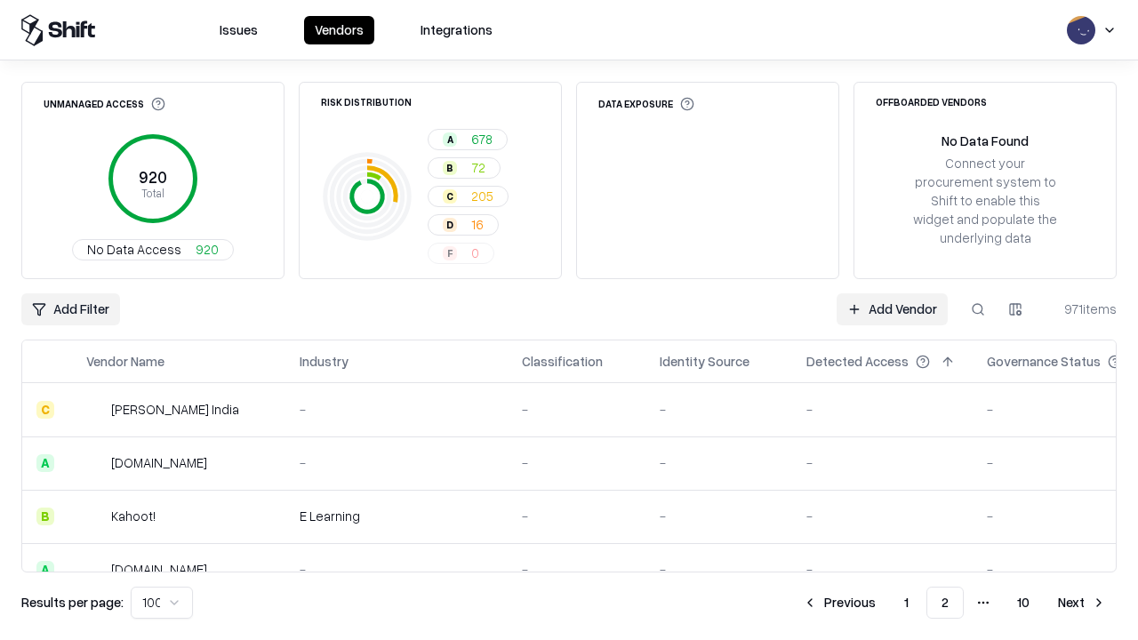
click at [841, 603] on button "Previous" at bounding box center [839, 603] width 94 height 32
click at [158, 603] on html "Issues Vendors Integrations Unmanaged Access 920 Total No Data Access 920 Risk …" at bounding box center [569, 320] width 1138 height 640
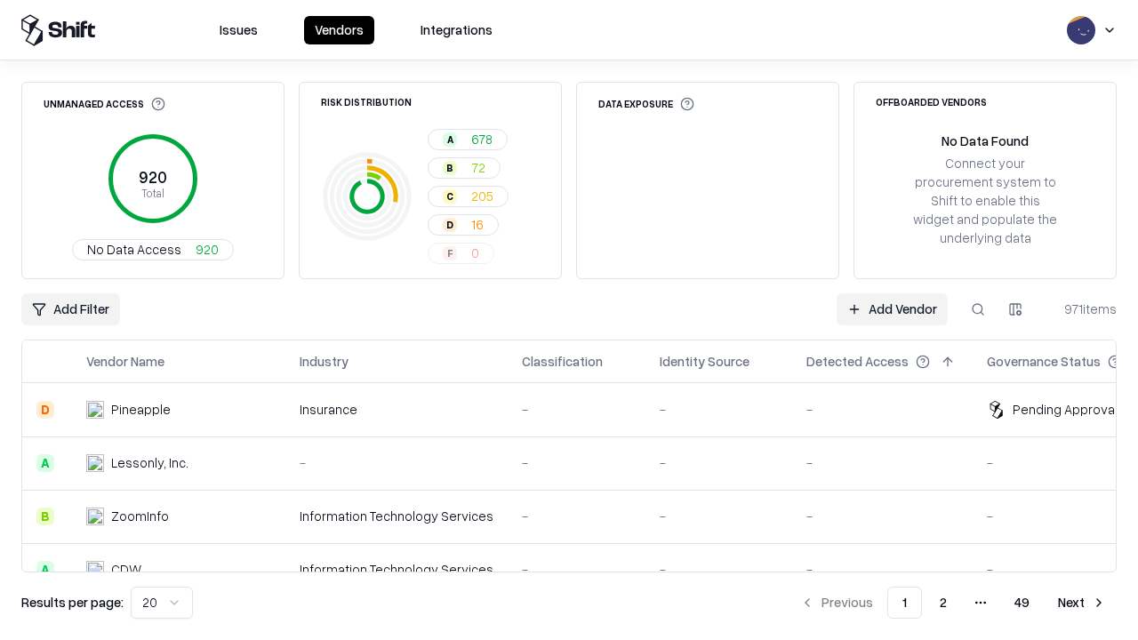
click at [181, 362] on button at bounding box center [182, 361] width 21 height 21
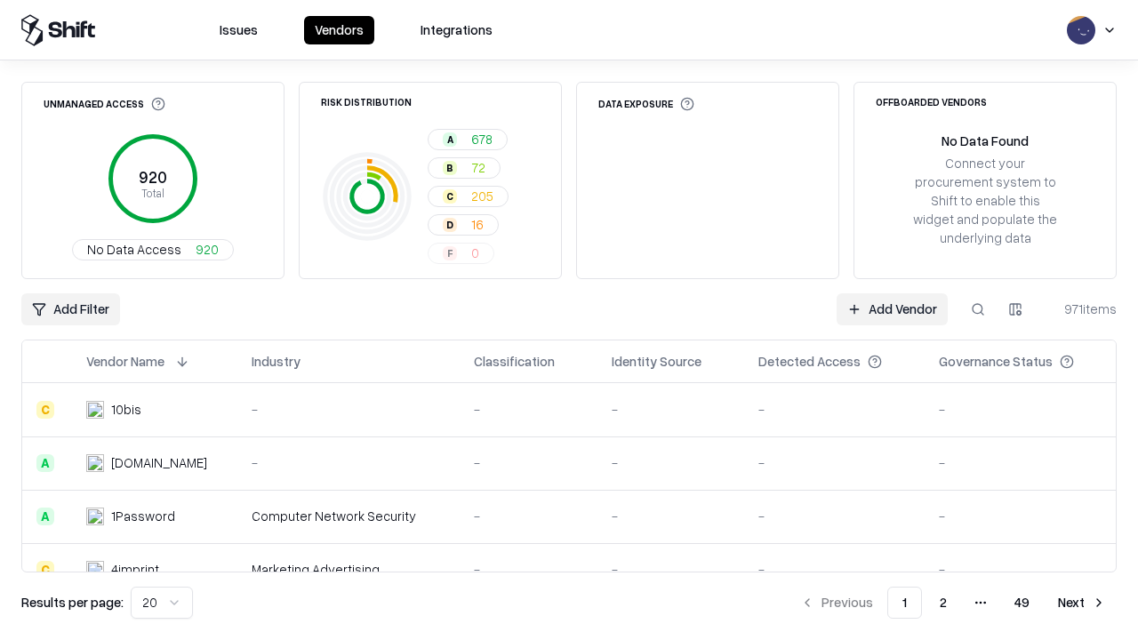
click at [158, 603] on html "Issues Vendors Integrations Unmanaged Access 920 Total No Data Access 920 Risk …" at bounding box center [569, 320] width 1138 height 640
